Goal: Register for event/course

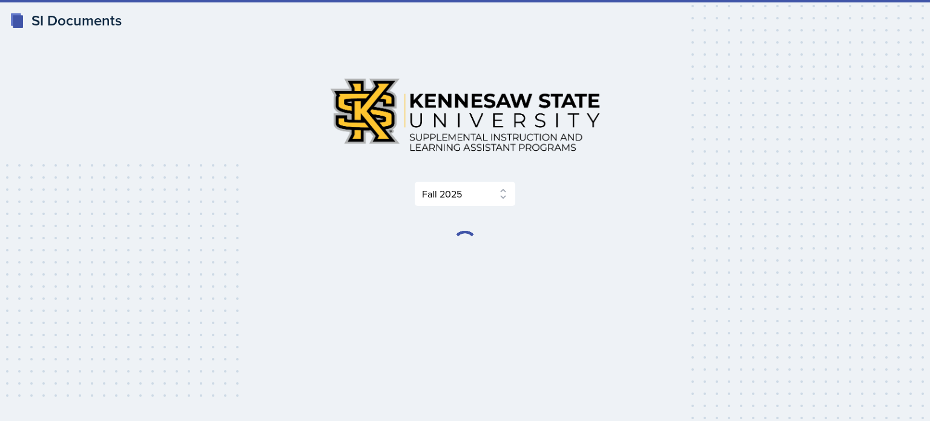
select select "2bed604d-1099-4043-b1bc-2365e8740244"
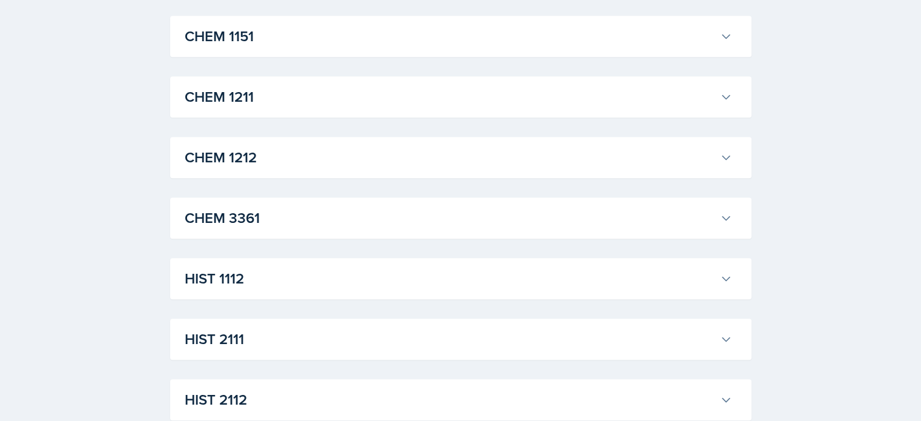
scroll to position [706, 0]
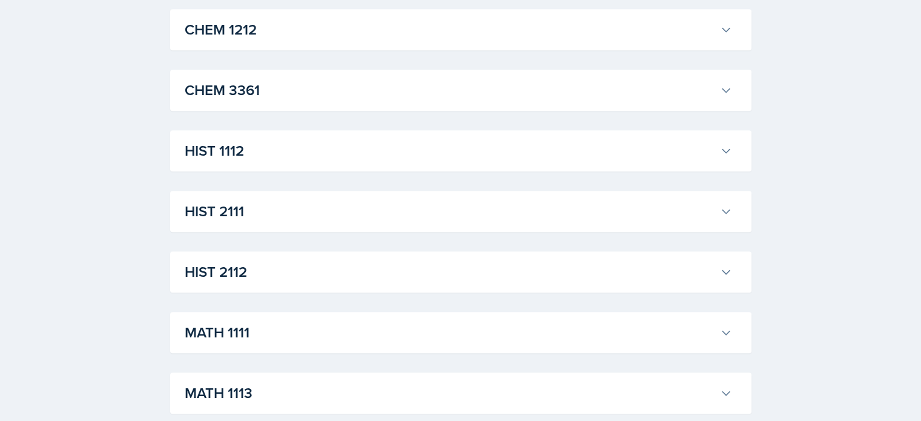
click at [358, 159] on h3 "HIST 1112" at bounding box center [450, 151] width 530 height 22
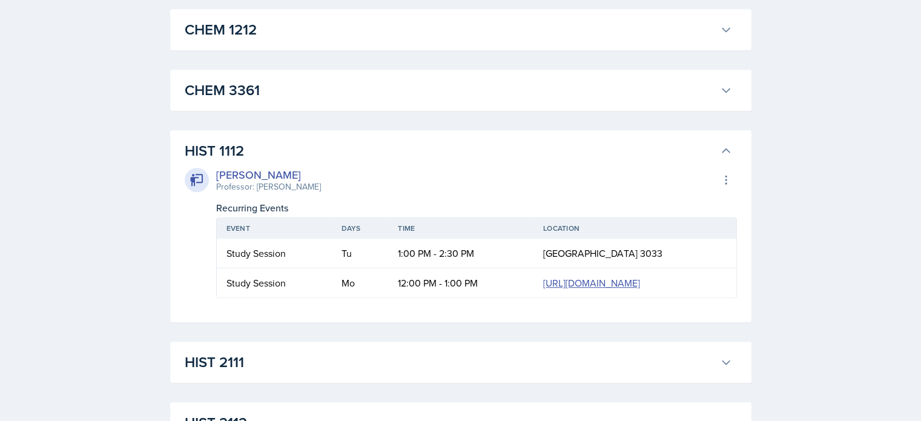
click at [358, 159] on h3 "HIST 1112" at bounding box center [450, 151] width 530 height 22
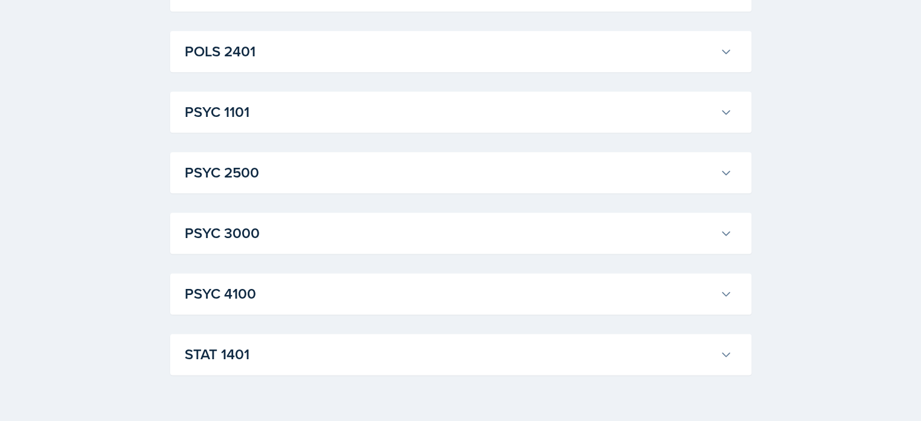
scroll to position [1479, 0]
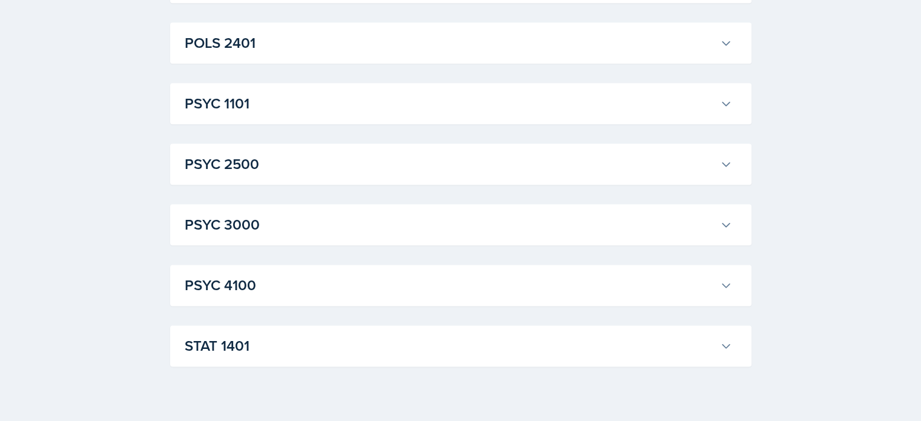
click at [363, 103] on h3 "PSYC 1101" at bounding box center [450, 104] width 530 height 22
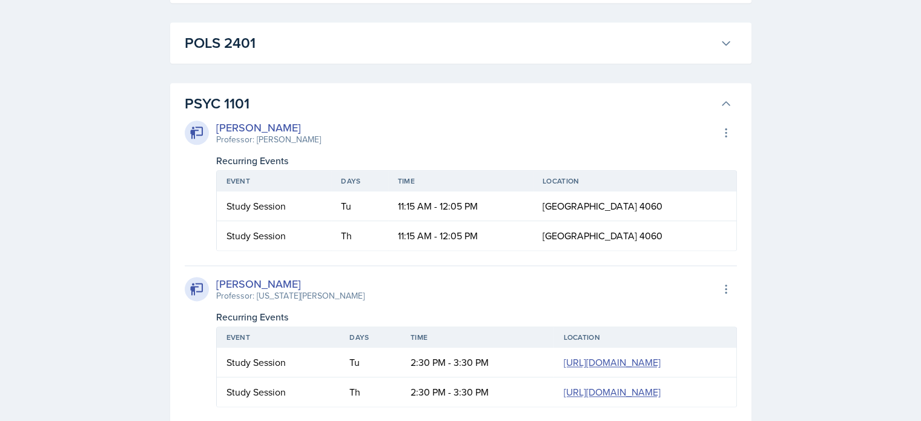
click at [363, 103] on h3 "PSYC 1101" at bounding box center [450, 104] width 530 height 22
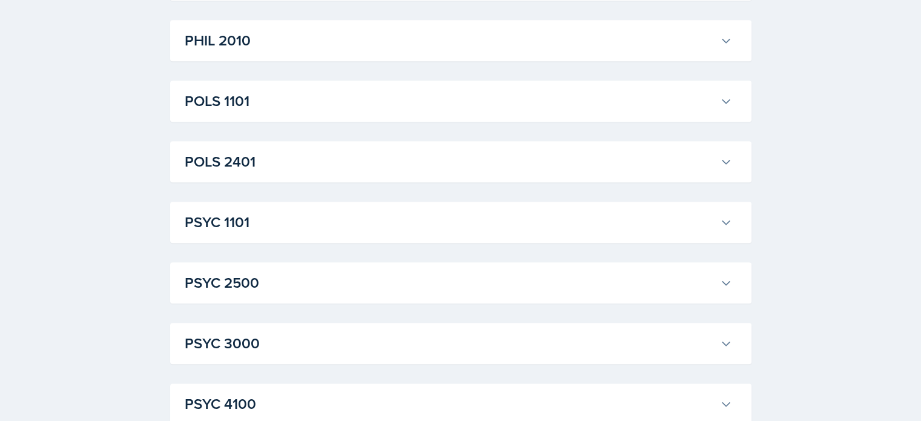
scroll to position [1360, 0]
click at [392, 117] on div "POLS 1101 [PERSON_NAME] Professor: [PERSON_NAME] Export to Google Calendar Recu…" at bounding box center [460, 101] width 581 height 41
click at [444, 93] on h3 "POLS 1101" at bounding box center [450, 102] width 530 height 22
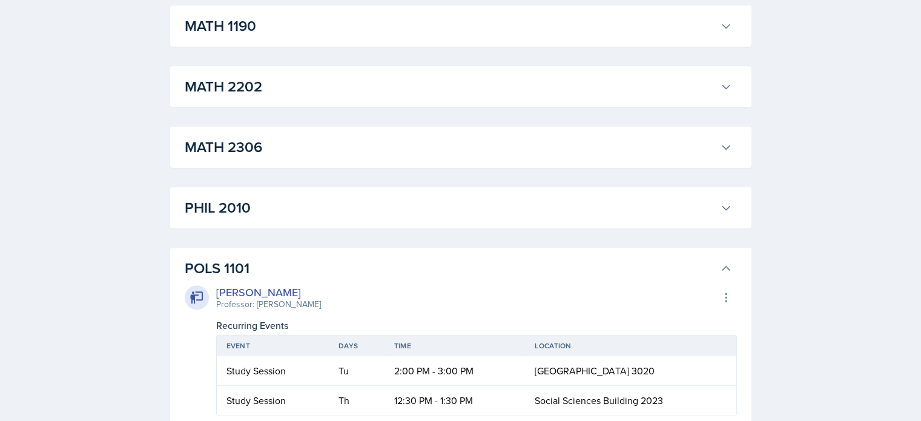
scroll to position [1193, 0]
click at [343, 271] on h3 "POLS 1101" at bounding box center [450, 269] width 530 height 22
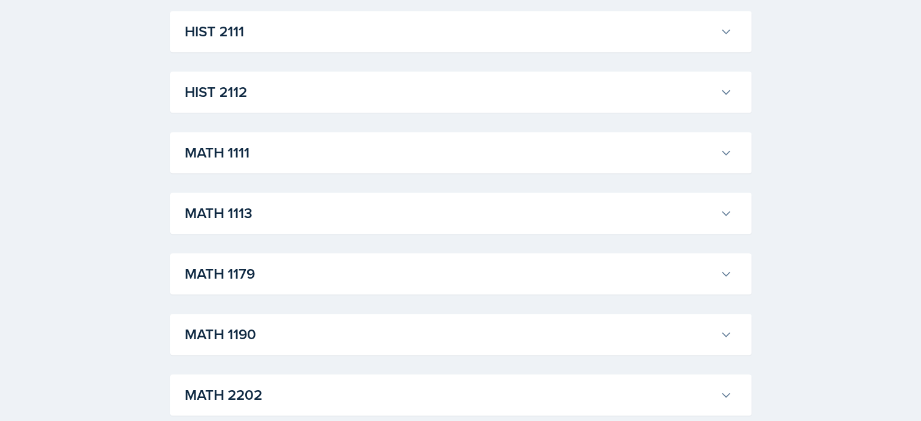
scroll to position [884, 0]
